Goal: Register for event/course

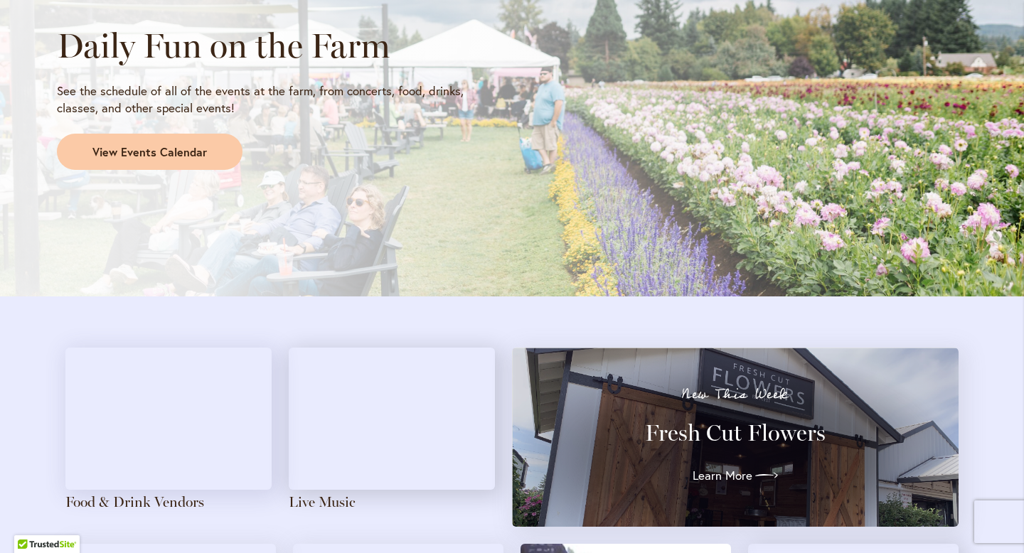
scroll to position [1311, 0]
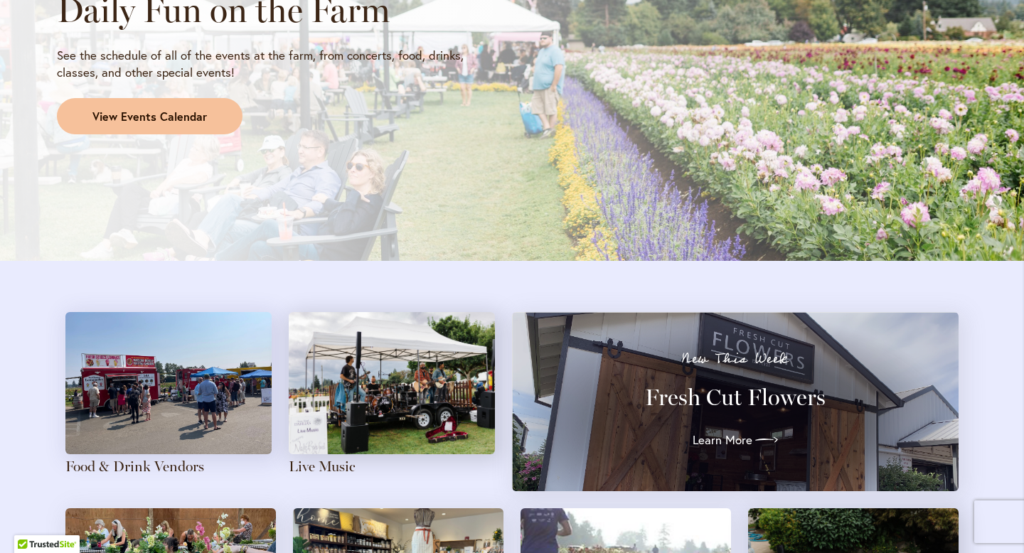
click at [186, 122] on span "View Events Calendar" at bounding box center [149, 117] width 114 height 16
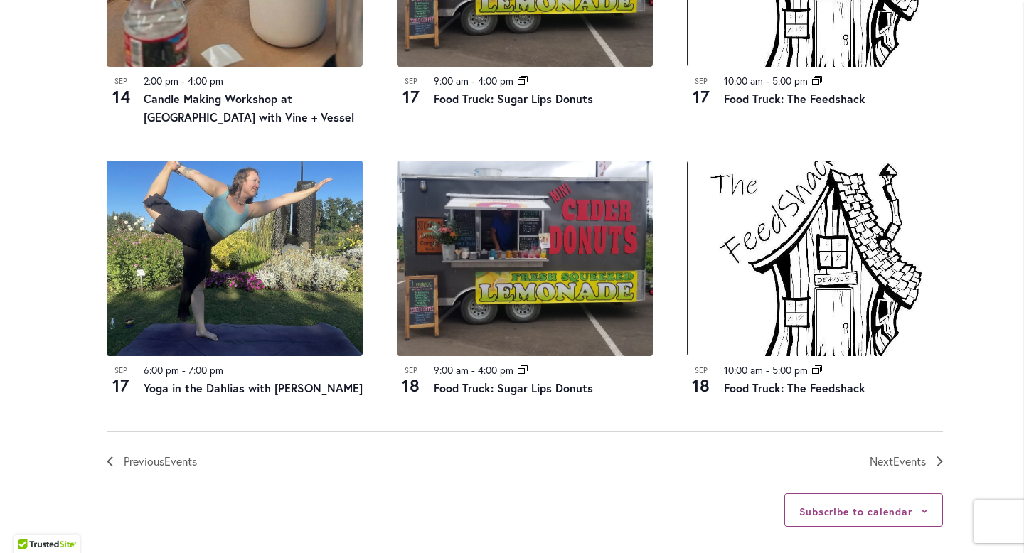
scroll to position [1529, 0]
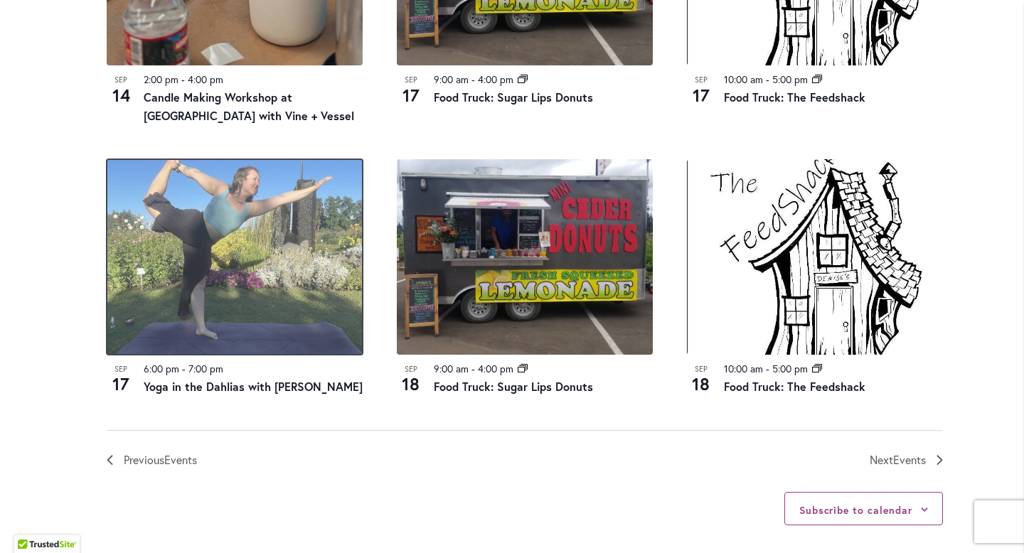
click at [267, 288] on img at bounding box center [235, 256] width 256 height 195
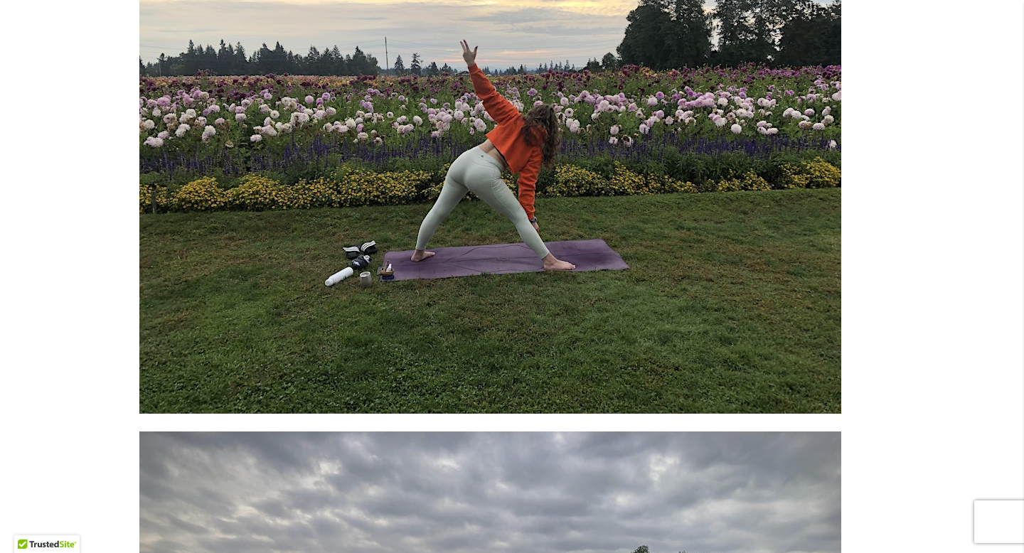
scroll to position [4983, 0]
